Goal: Find specific page/section: Find specific page/section

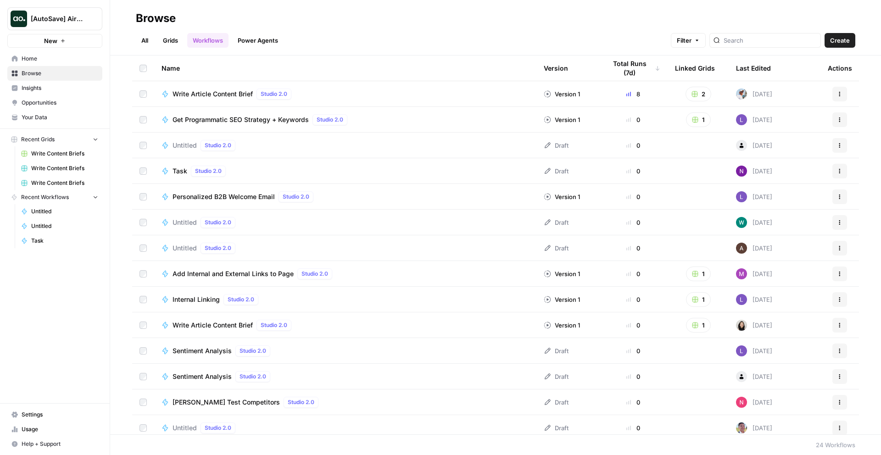
click at [311, 22] on div "Browse" at bounding box center [495, 18] width 719 height 15
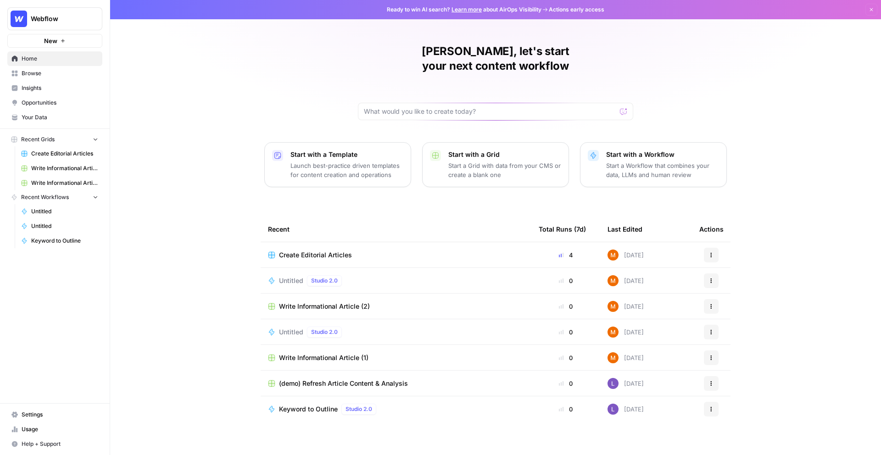
click at [47, 88] on span "Insights" at bounding box center [60, 88] width 77 height 8
